Goal: Download file/media

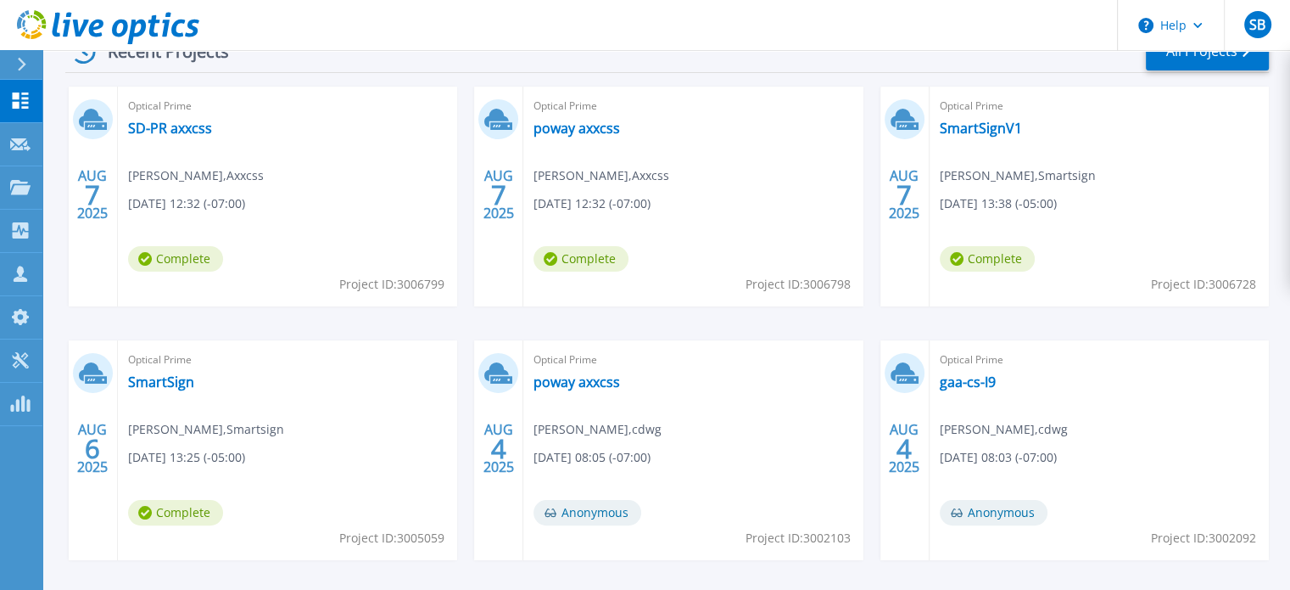
scroll to position [254, 0]
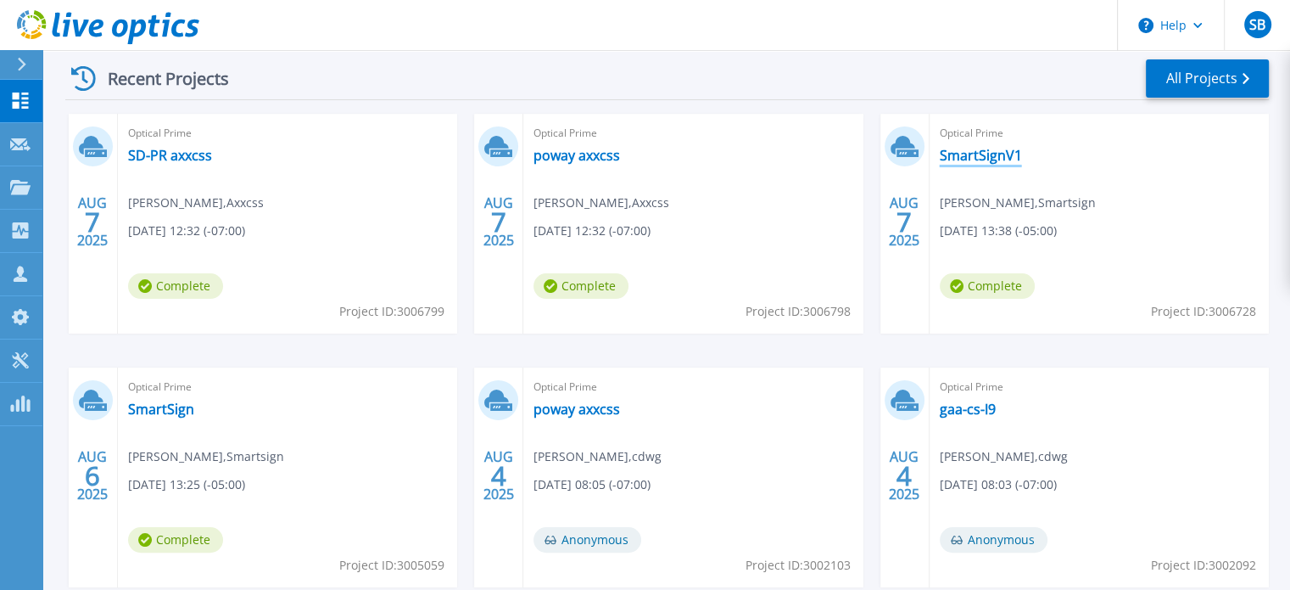
click at [982, 156] on link "SmartSignV1" at bounding box center [981, 155] width 82 height 17
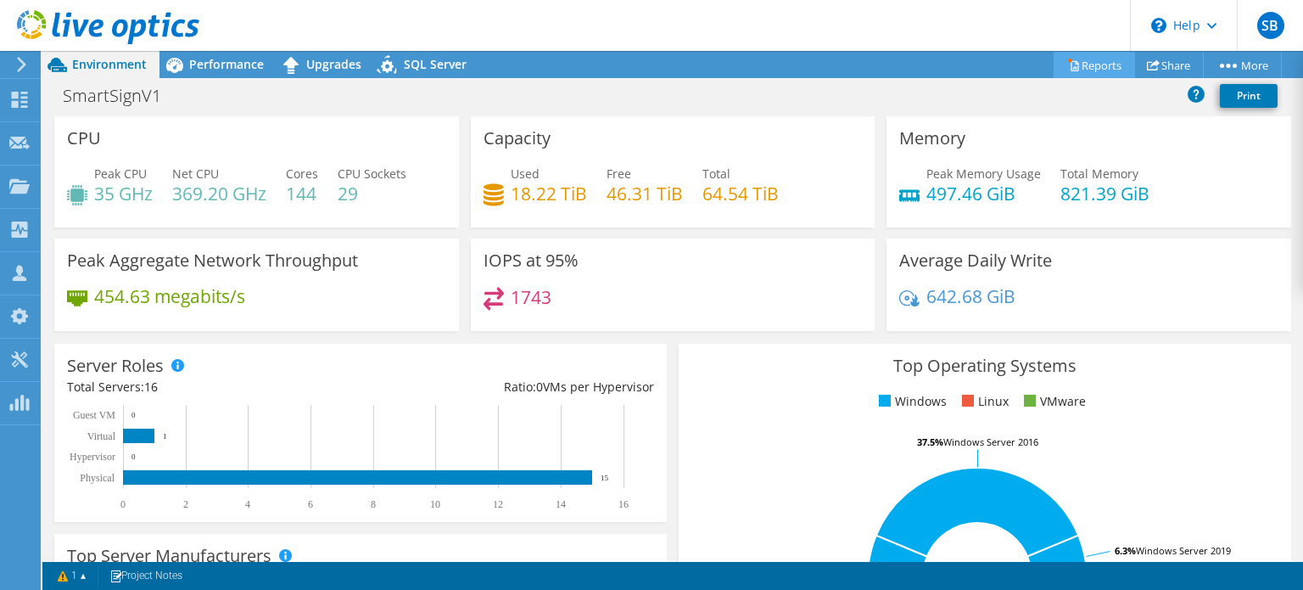
click at [1091, 58] on link "Reports" at bounding box center [1093, 65] width 81 height 26
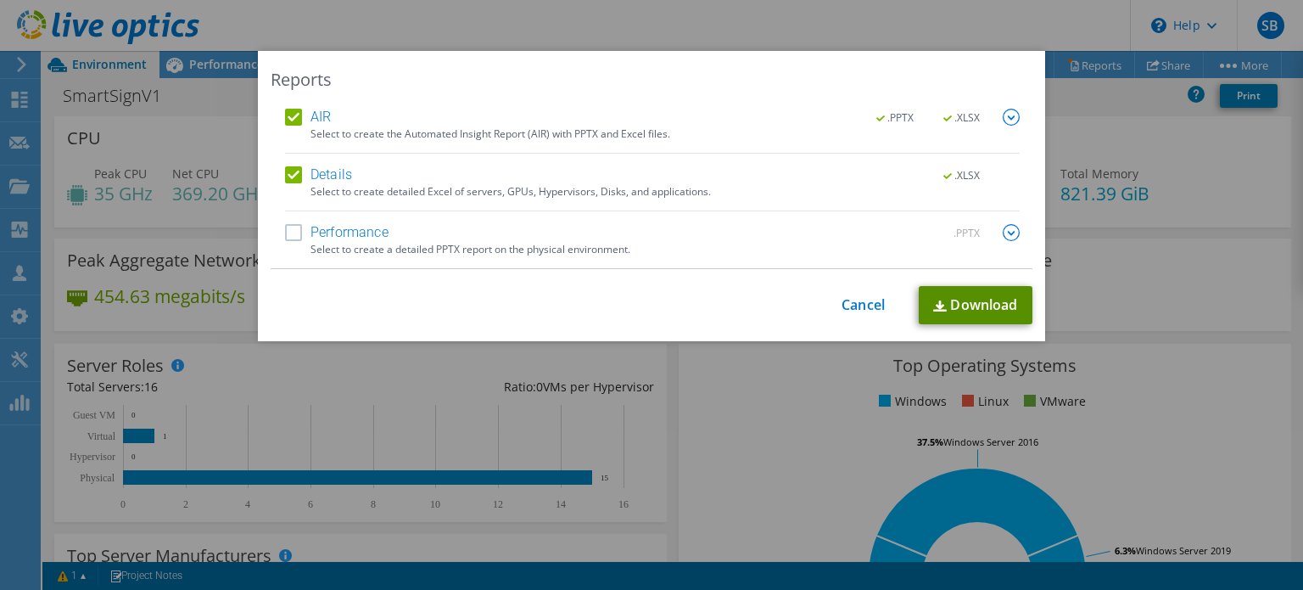
click at [964, 307] on link "Download" at bounding box center [976, 305] width 114 height 38
